Goal: Task Accomplishment & Management: Complete application form

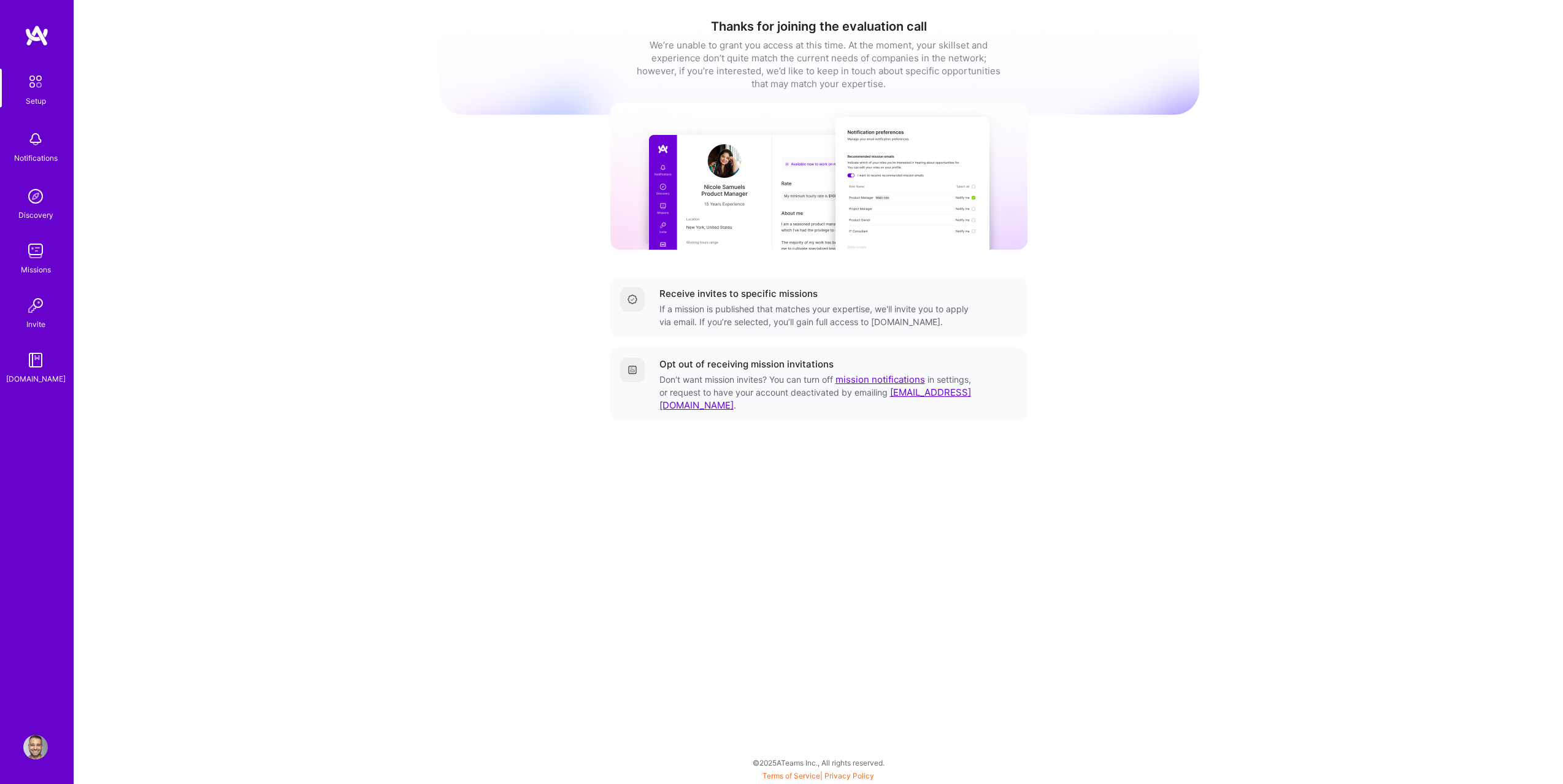
click at [44, 253] on img at bounding box center [35, 250] width 25 height 25
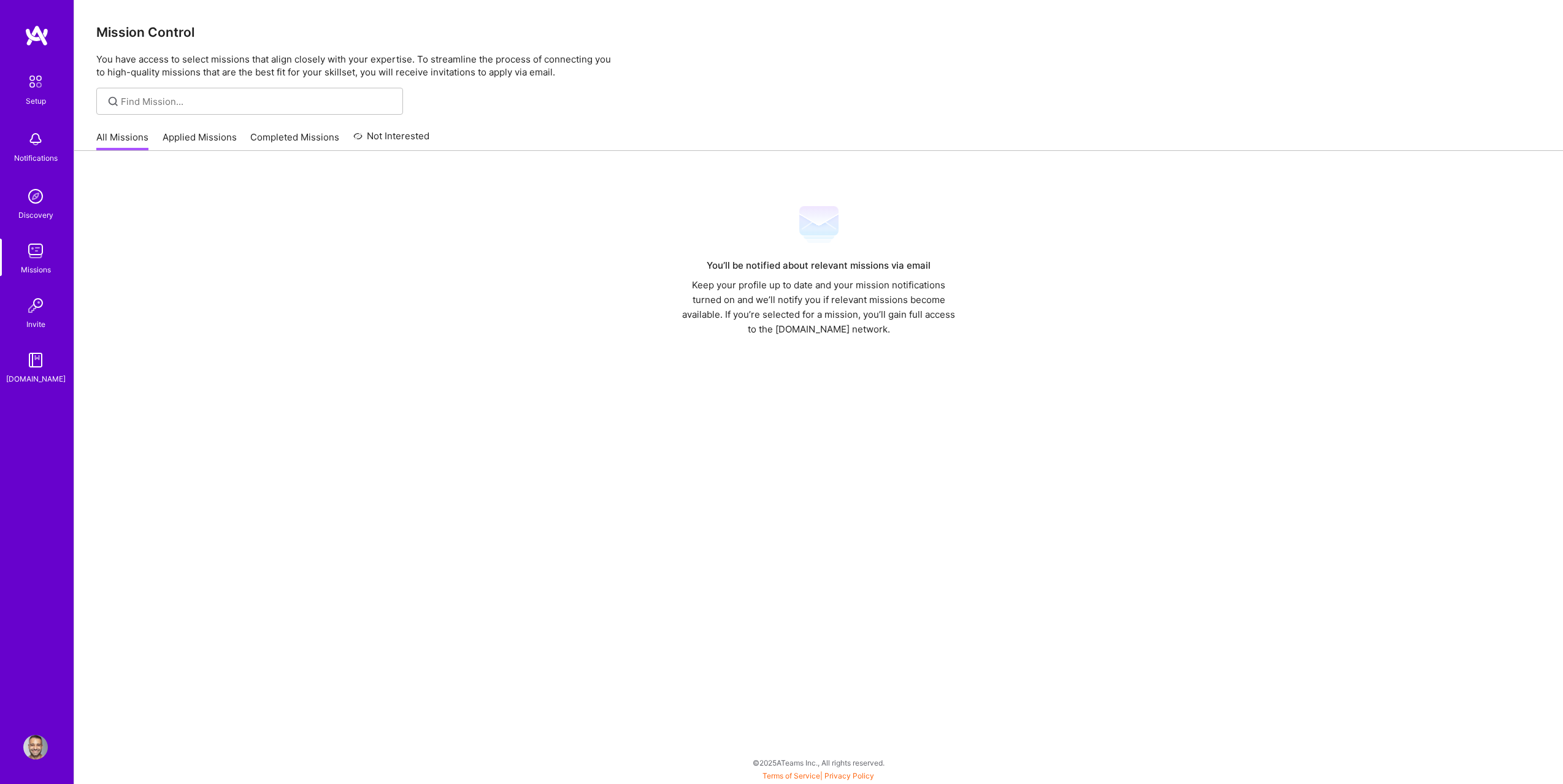
click at [186, 160] on div "You’ll be notified about relevant missions via email Keep your profile up to da…" at bounding box center [818, 464] width 1489 height 627
click at [186, 149] on link "Applied Missions" at bounding box center [199, 140] width 74 height 20
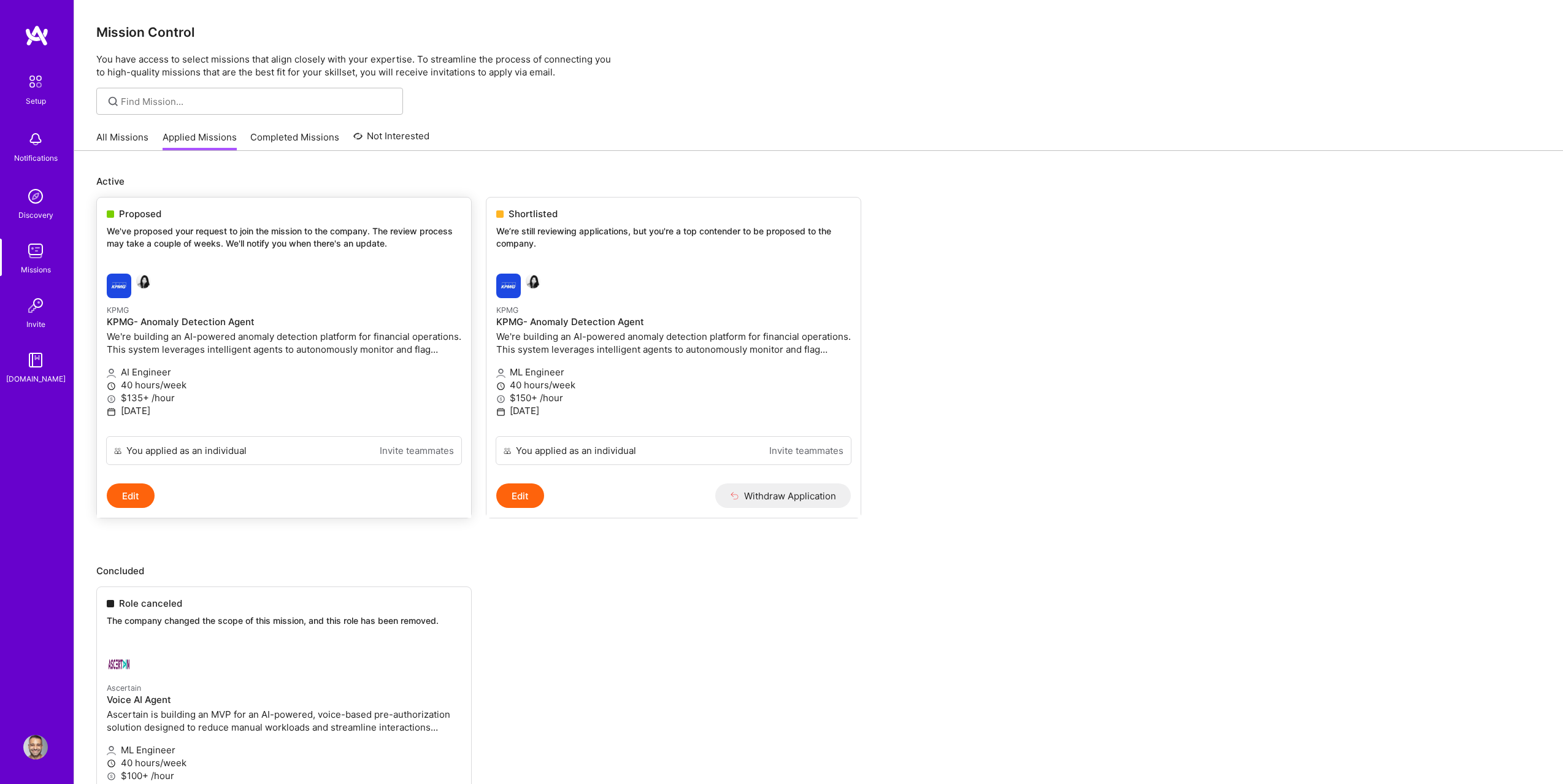
click at [189, 289] on div at bounding box center [224, 285] width 236 height 25
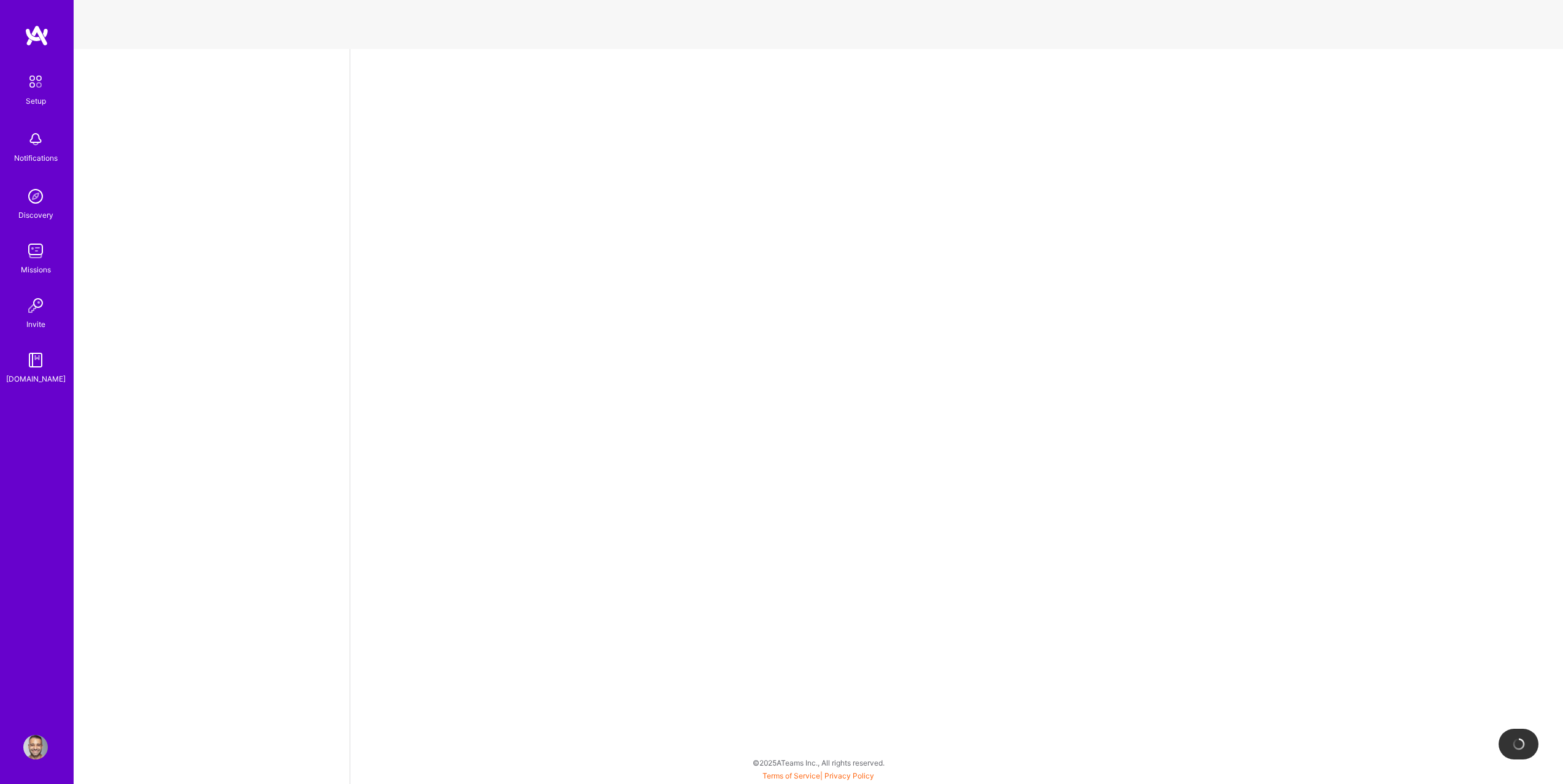
select select "US"
